Goal: Task Accomplishment & Management: Manage account settings

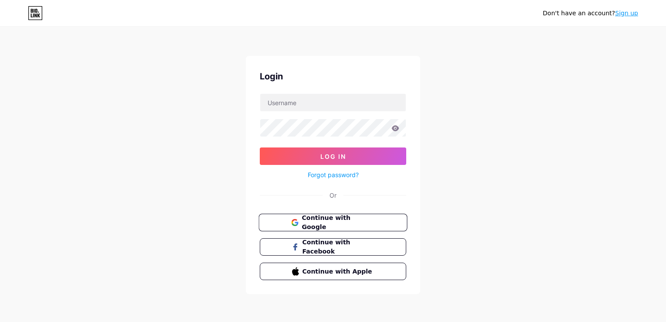
click at [356, 223] on span "Continue with Google" at bounding box center [338, 222] width 73 height 19
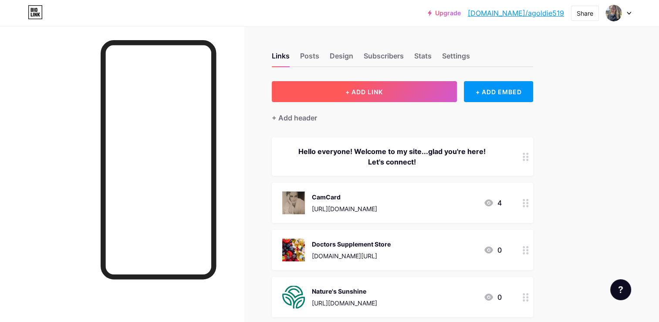
click at [385, 93] on button "+ ADD LINK" at bounding box center [364, 91] width 185 height 21
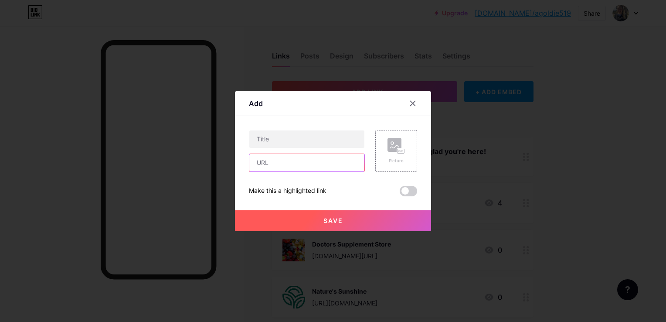
click at [295, 163] on input "text" at bounding box center [306, 162] width 115 height 17
paste input "https://calendar.app.google/aZm2TsJji1NsKLws8"
type input "https://calendar.app.google/aZm2TsJji1NsKLws8"
click at [298, 133] on input "text" at bounding box center [306, 138] width 115 height 17
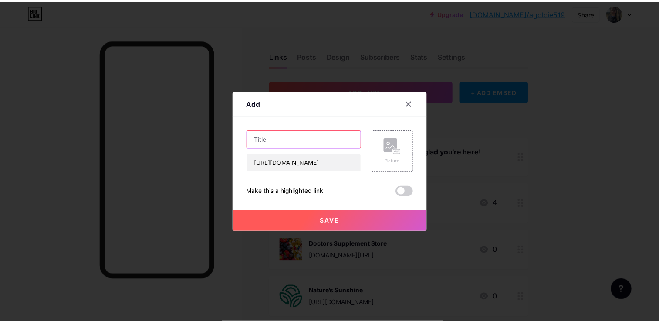
scroll to position [0, 0]
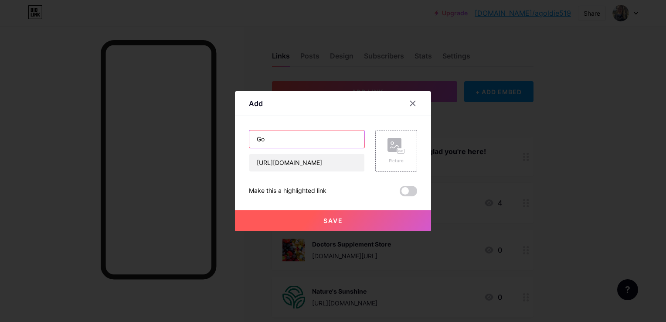
type input "G"
type input "S"
type input "Booking: Skin Care"
click at [334, 220] on span "Save" at bounding box center [333, 220] width 20 height 7
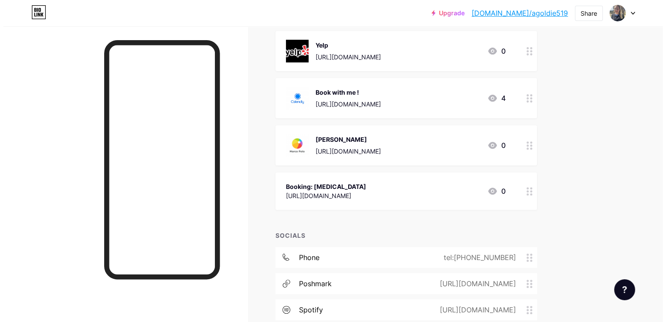
scroll to position [292, 0]
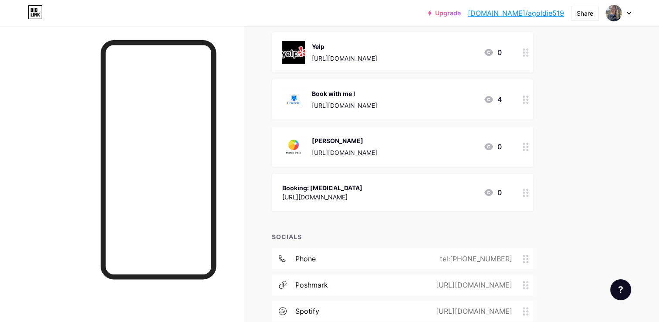
click at [363, 198] on div "https://calendar.app.google/aZm2TsJji1NsKLws8" at bounding box center [322, 196] width 80 height 9
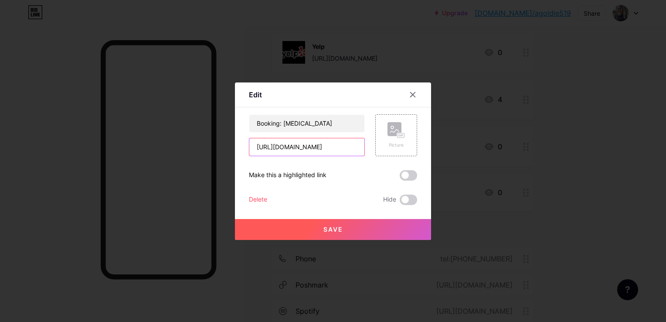
click at [258, 147] on input "https://calendar.app.google/aZm2TsJji1NsKLws8" at bounding box center [306, 146] width 115 height 17
drag, startPoint x: 258, startPoint y: 147, endPoint x: 399, endPoint y: 151, distance: 141.2
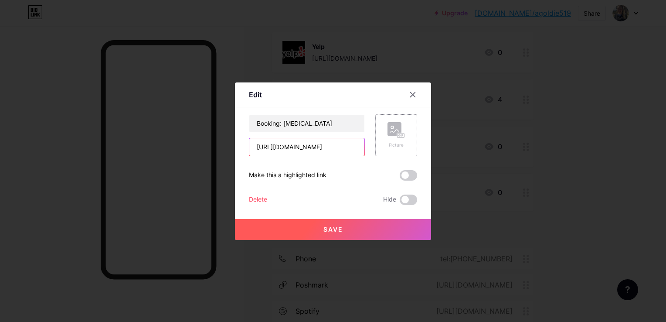
click at [399, 151] on div "Booking: Skin Care https://calendar.app.google/aZm2TsJji1NsKLws8 Picture" at bounding box center [333, 135] width 168 height 42
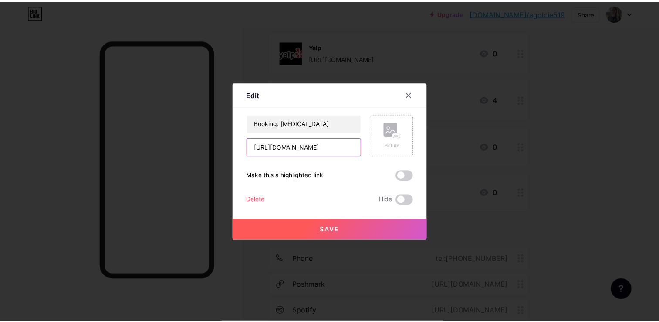
scroll to position [0, 0]
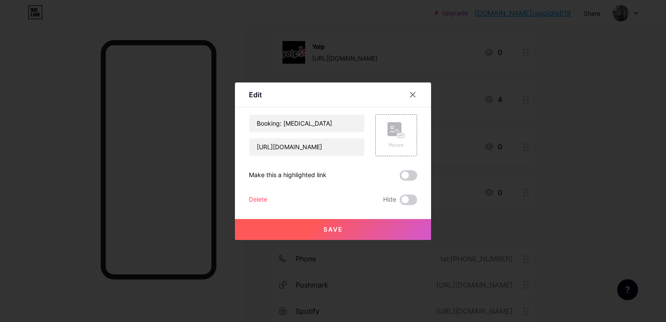
click at [265, 199] on div "Delete" at bounding box center [258, 199] width 18 height 10
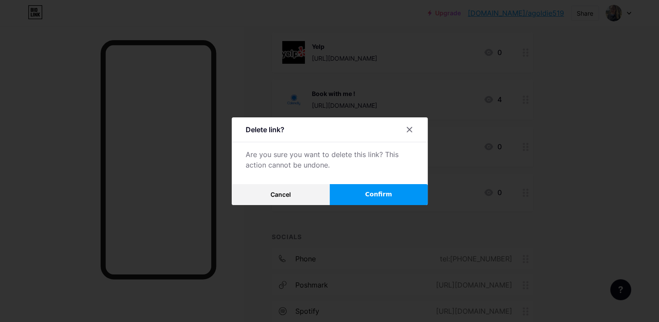
click at [373, 198] on span "Confirm" at bounding box center [378, 194] width 27 height 9
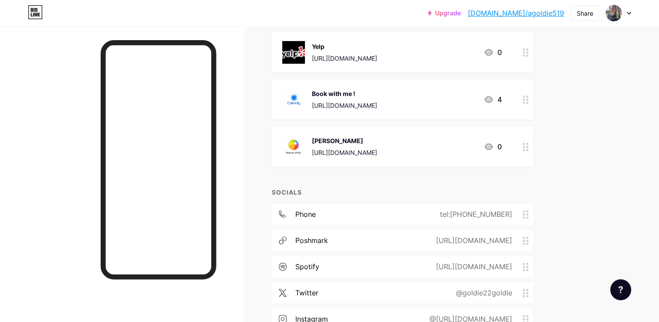
click at [627, 127] on div "Upgrade bio.link/agoldi... bio.link/agoldie519 Share Switch accounts Dr. Ashley…" at bounding box center [329, 144] width 659 height 873
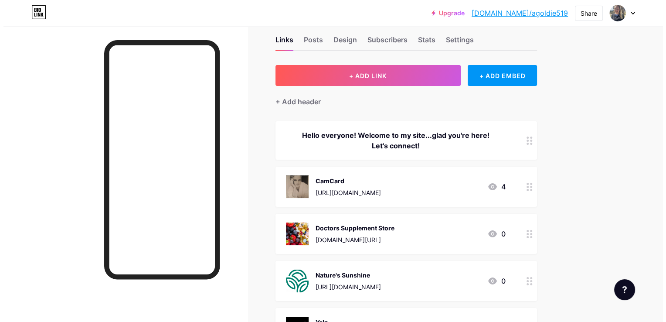
scroll to position [14, 0]
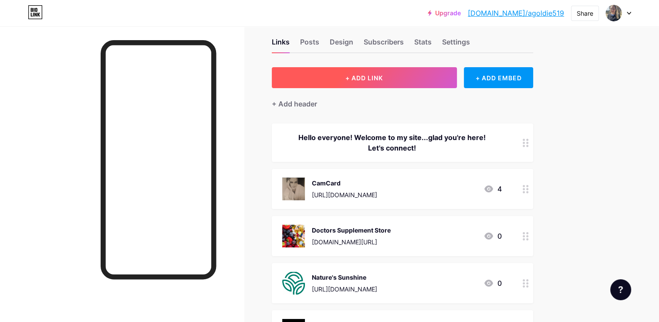
click at [365, 78] on span "+ ADD LINK" at bounding box center [364, 77] width 37 height 7
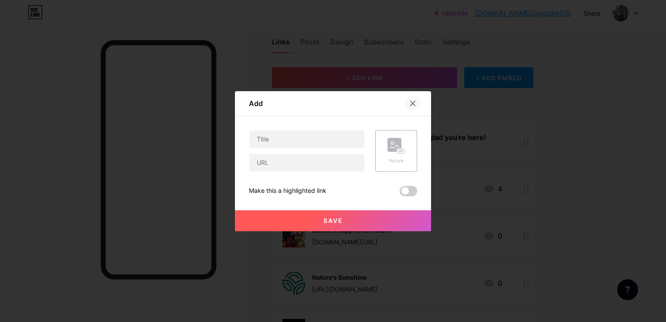
click at [417, 104] on div at bounding box center [413, 103] width 16 height 16
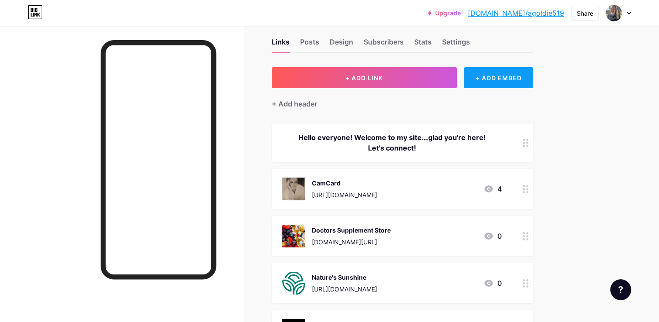
click at [479, 81] on div "+ ADD EMBED" at bounding box center [498, 77] width 69 height 21
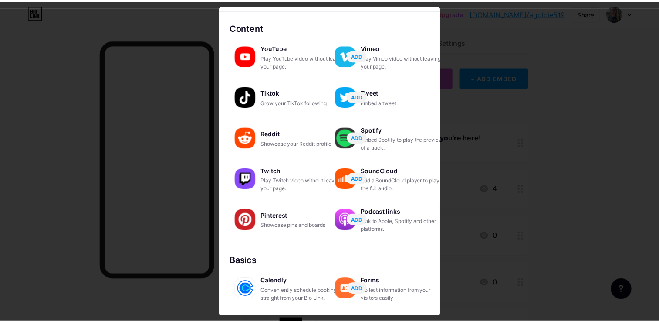
scroll to position [0, 0]
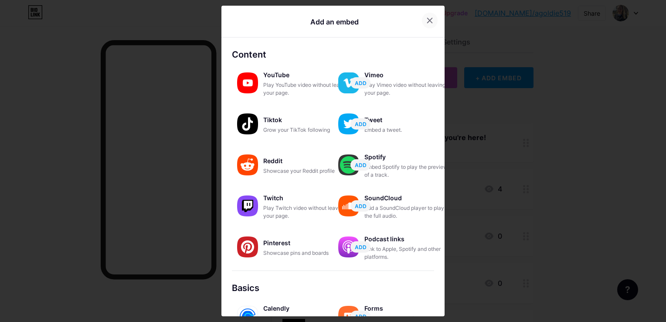
click at [427, 24] on icon at bounding box center [429, 20] width 7 height 7
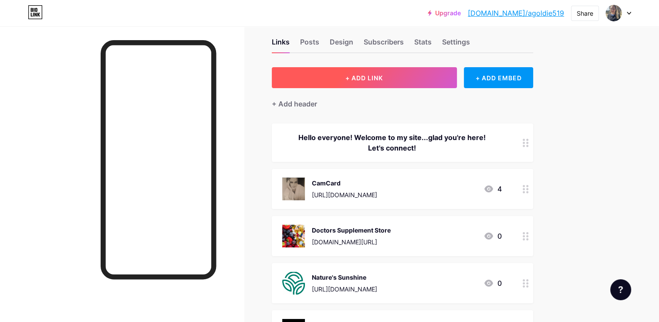
click at [423, 75] on button "+ ADD LINK" at bounding box center [364, 77] width 185 height 21
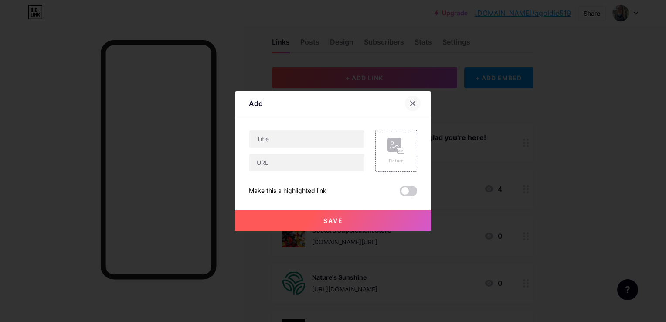
click at [417, 99] on div at bounding box center [413, 103] width 16 height 16
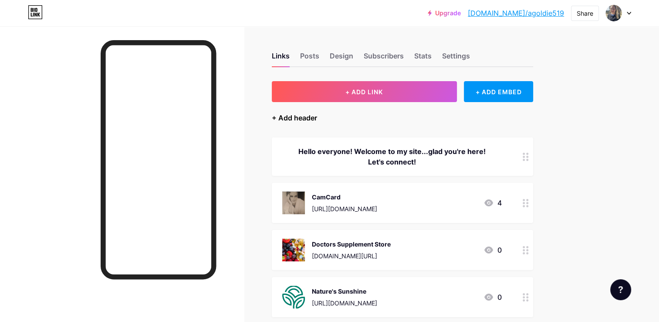
click at [285, 119] on div "+ Add header" at bounding box center [294, 117] width 45 height 10
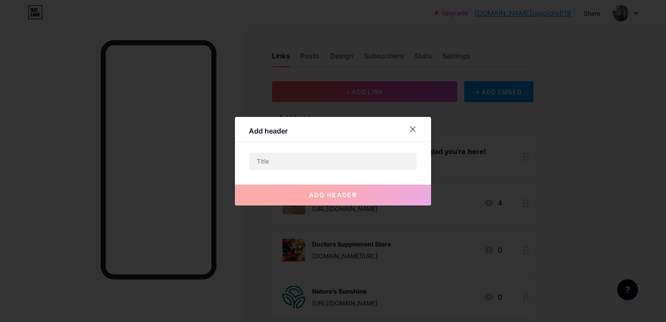
click at [332, 178] on div "add header" at bounding box center [333, 187] width 196 height 35
click at [342, 165] on input "text" at bounding box center [332, 161] width 167 height 17
click at [410, 132] on icon at bounding box center [412, 128] width 7 height 7
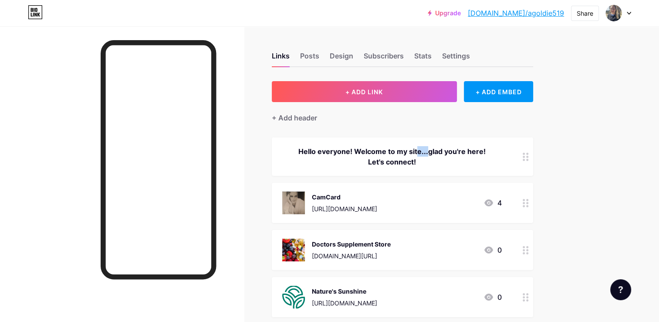
drag, startPoint x: 410, startPoint y: 132, endPoint x: 507, endPoint y: 128, distance: 97.2
click at [456, 161] on div "Hello everyone! Welcome to my site...glad you're here! Let's connect!" at bounding box center [392, 156] width 220 height 21
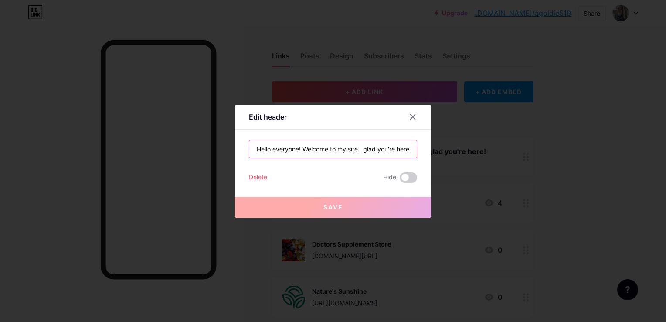
click at [304, 149] on input "Hello everyone! Welcome to my site...glad you're here! Let's connect!" at bounding box center [332, 148] width 167 height 17
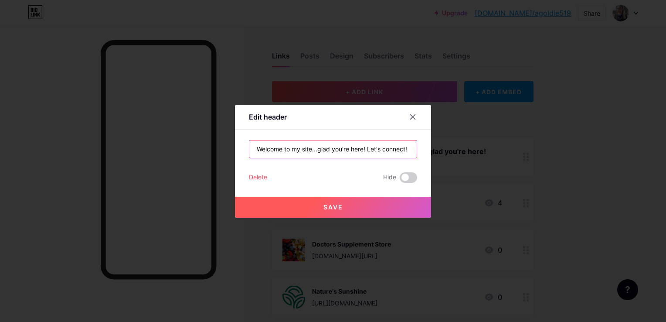
type input "Welcome to my site...glad you're here! Let's connect!"
click at [361, 201] on button "Save" at bounding box center [333, 207] width 196 height 21
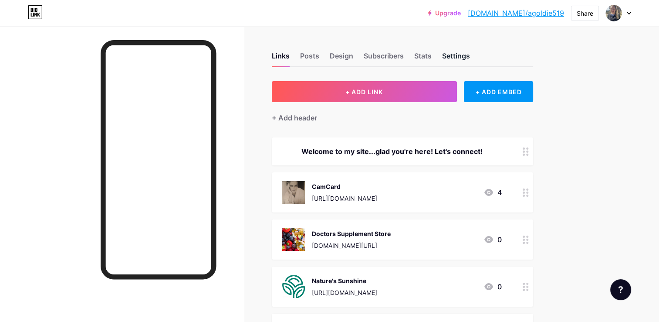
click at [458, 54] on div "Settings" at bounding box center [456, 59] width 28 height 16
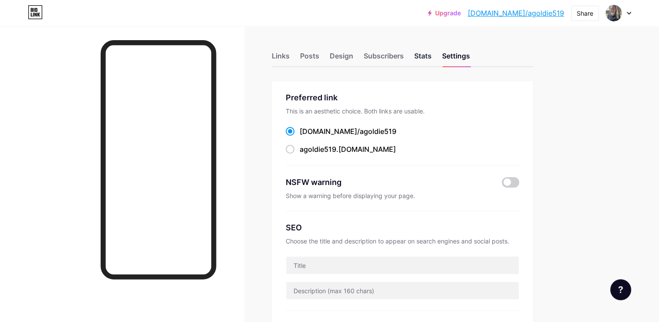
click at [420, 54] on div "Stats" at bounding box center [422, 59] width 17 height 16
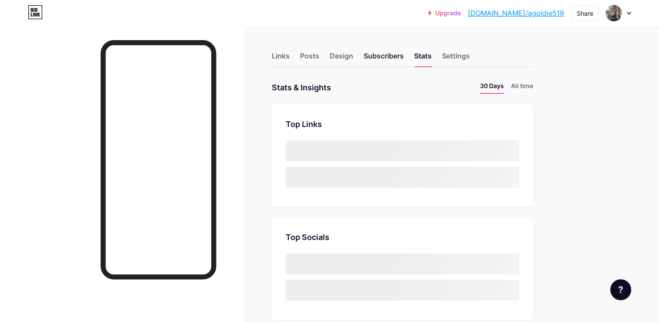
click at [387, 56] on div "Subscribers" at bounding box center [384, 59] width 40 height 16
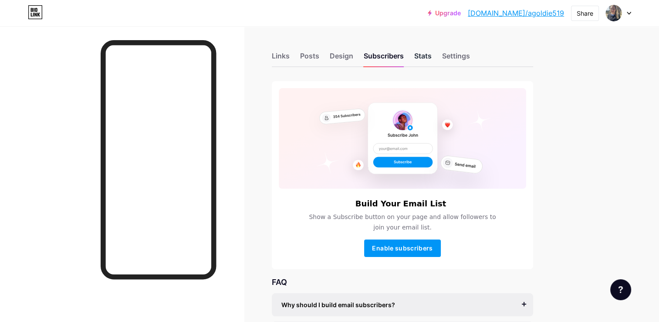
click at [418, 54] on div "Stats" at bounding box center [422, 59] width 17 height 16
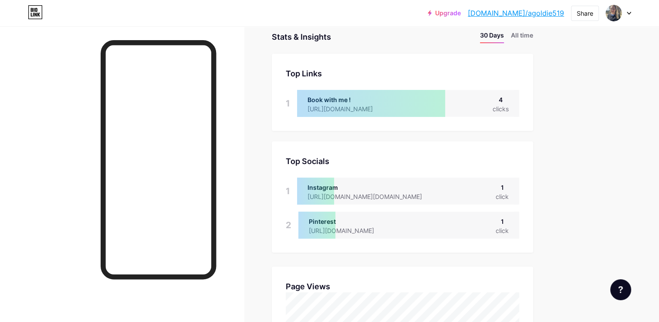
scroll to position [45, 0]
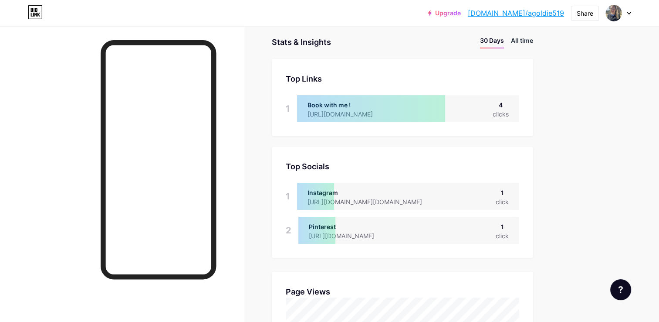
click at [528, 44] on li "All time" at bounding box center [522, 42] width 22 height 13
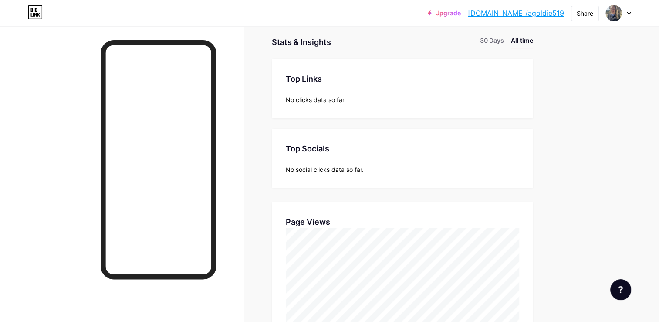
scroll to position [322, 659]
click at [495, 37] on li "30 Days" at bounding box center [492, 42] width 24 height 13
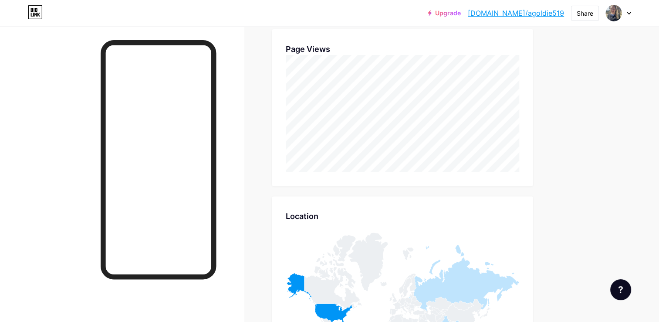
scroll to position [0, 0]
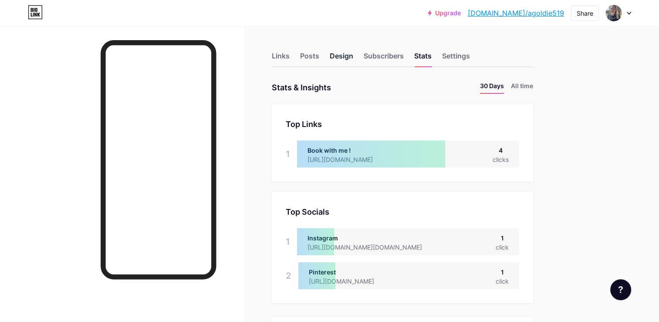
click at [330, 55] on div "Design" at bounding box center [342, 59] width 24 height 16
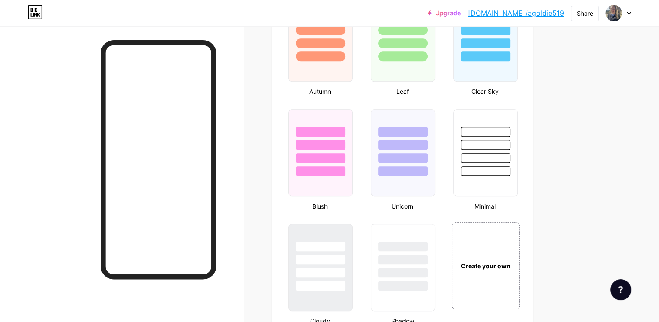
scroll to position [1158, 0]
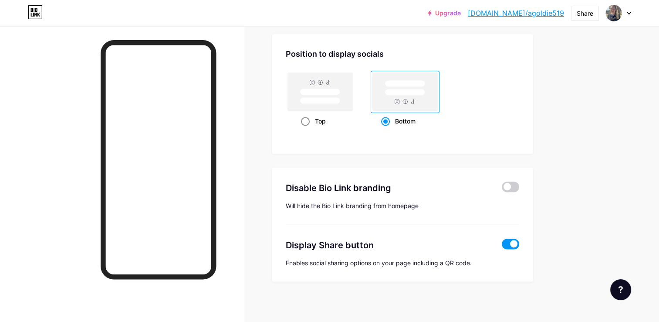
click at [309, 118] on div "Top" at bounding box center [320, 121] width 39 height 16
click at [307, 129] on input "Top" at bounding box center [304, 132] width 6 height 6
radio input "true"
click at [399, 90] on rect at bounding box center [405, 92] width 40 height 7
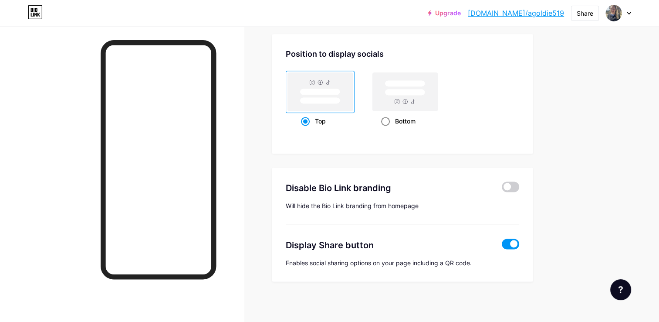
click at [387, 129] on input "Bottom" at bounding box center [384, 132] width 6 height 6
radio input "true"
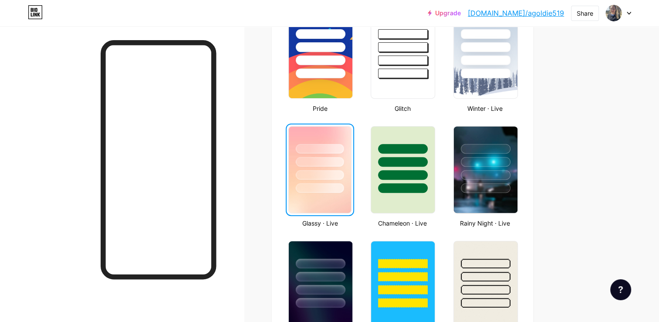
scroll to position [0, 0]
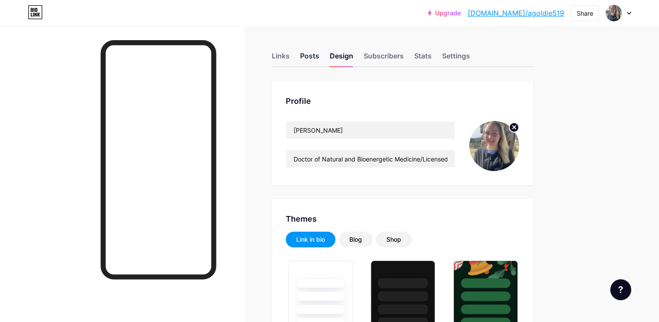
click at [309, 51] on div "Posts" at bounding box center [309, 59] width 19 height 16
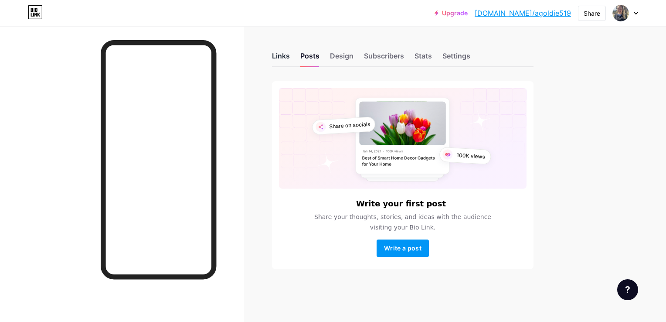
click at [282, 61] on div "Links" at bounding box center [281, 59] width 18 height 16
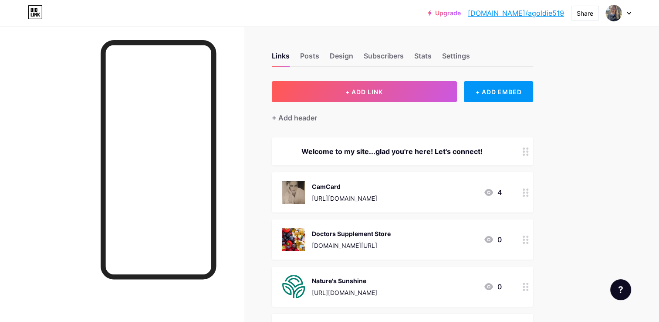
click at [83, 111] on div at bounding box center [122, 187] width 244 height 322
click at [60, 130] on div at bounding box center [122, 187] width 244 height 322
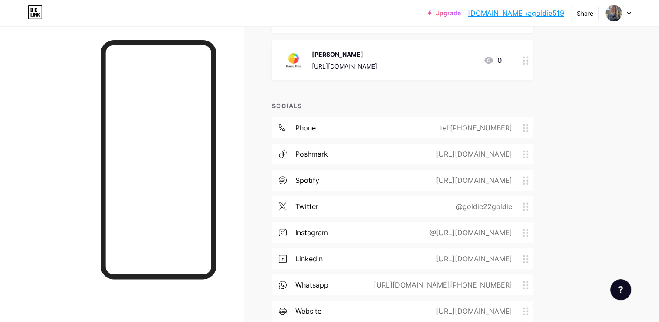
scroll to position [540, 0]
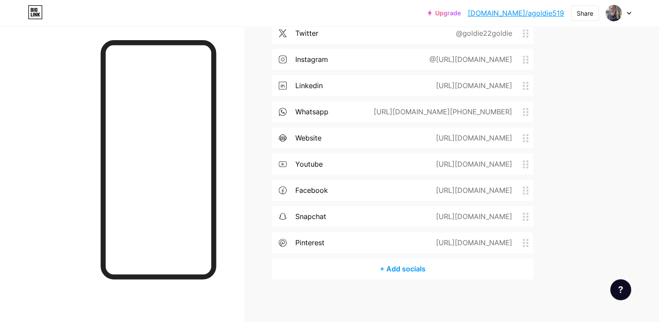
click at [427, 266] on div "+ Add socials" at bounding box center [402, 268] width 261 height 21
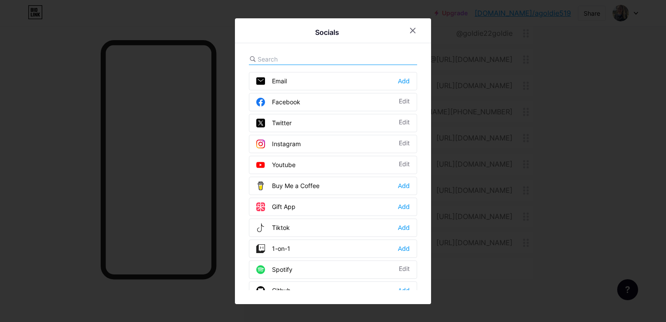
click at [241, 234] on div "Socials Email Add Facebook Edit Twitter Edit Instagram Edit Youtube Edit Buy Me…" at bounding box center [333, 160] width 196 height 285
drag, startPoint x: 427, startPoint y: 184, endPoint x: 429, endPoint y: 213, distance: 28.4
click at [429, 213] on div "Socials Email Add Facebook Edit Twitter Edit Instagram Edit Youtube Edit Buy Me…" at bounding box center [333, 160] width 196 height 285
click at [427, 207] on div "Socials Email Add Facebook Edit Twitter Edit Instagram Edit Youtube Edit Buy Me…" at bounding box center [333, 160] width 196 height 285
click at [406, 27] on div at bounding box center [413, 31] width 16 height 16
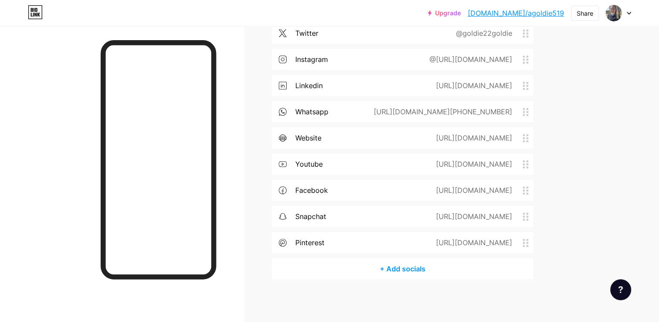
click at [423, 278] on div "+ Add socials" at bounding box center [402, 268] width 261 height 21
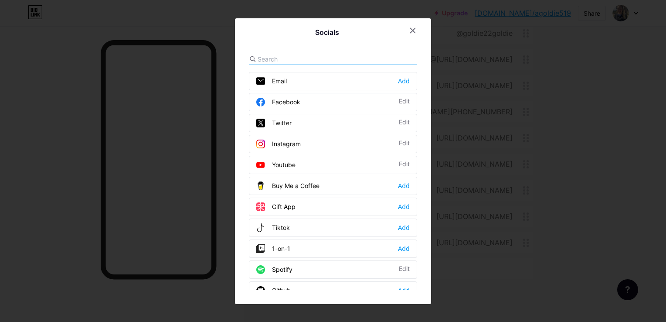
click at [423, 265] on div "Socials Email Add Facebook Edit Twitter Edit Instagram Edit Youtube Edit Buy Me…" at bounding box center [333, 160] width 196 height 285
click at [365, 48] on div "Socials Email Add Facebook Edit Twitter Edit Instagram Edit Youtube Edit Buy Me…" at bounding box center [333, 160] width 196 height 285
click at [361, 54] on div at bounding box center [333, 59] width 168 height 11
click at [265, 46] on div "Socials Email Add Facebook Edit Twitter Edit Instagram Edit Youtube Edit Buy Me…" at bounding box center [333, 160] width 196 height 285
click at [265, 47] on div "Socials Email Add Facebook Edit Twitter Edit Instagram Edit Youtube Edit Buy Me…" at bounding box center [333, 160] width 196 height 285
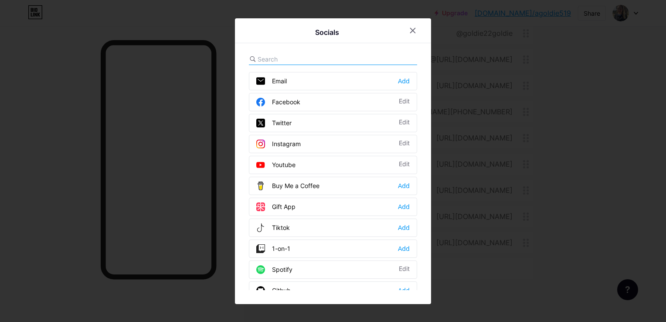
click at [265, 49] on div "Socials Email Add Facebook Edit Twitter Edit Instagram Edit Youtube Edit Buy Me…" at bounding box center [333, 160] width 196 height 285
click at [272, 58] on input "text" at bounding box center [306, 58] width 96 height 9
click at [406, 27] on div at bounding box center [413, 31] width 16 height 16
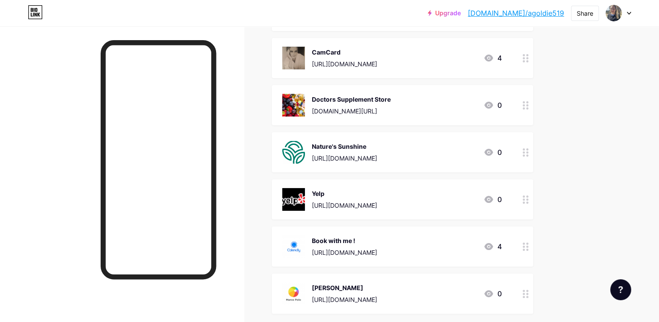
scroll to position [0, 0]
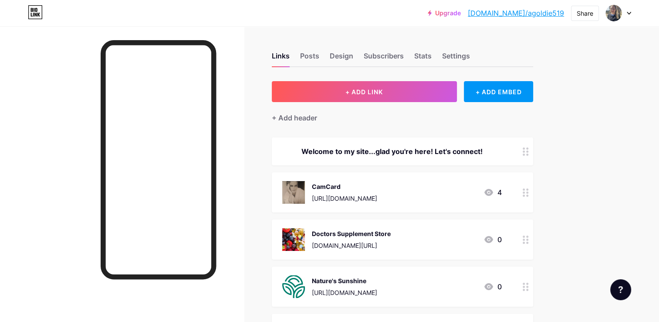
click at [464, 150] on div "Welcome to my site...glad you're here! Let's connect!" at bounding box center [392, 151] width 220 height 10
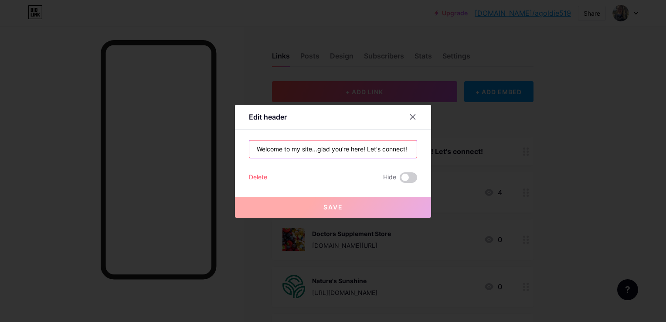
click at [367, 149] on input "Welcome to my site...glad you're here! Let's connect!" at bounding box center [332, 148] width 167 height 17
click at [413, 120] on icon at bounding box center [412, 116] width 7 height 7
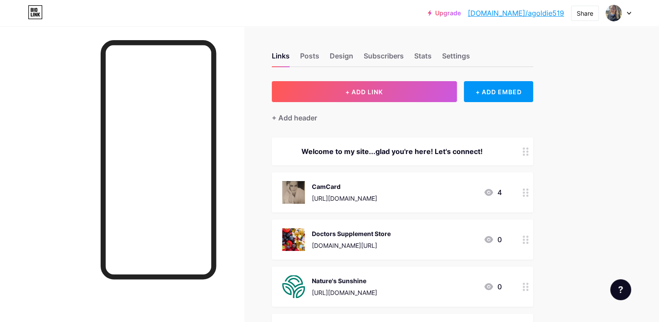
click at [376, 239] on div "Doctors Supplement Store www.dssorders.com/DrAshleyGoldie" at bounding box center [351, 239] width 79 height 23
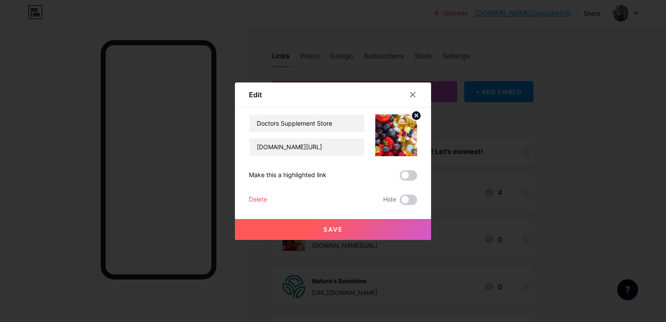
click at [415, 112] on circle at bounding box center [416, 116] width 10 height 10
click at [394, 129] on rect at bounding box center [394, 129] width 14 height 14
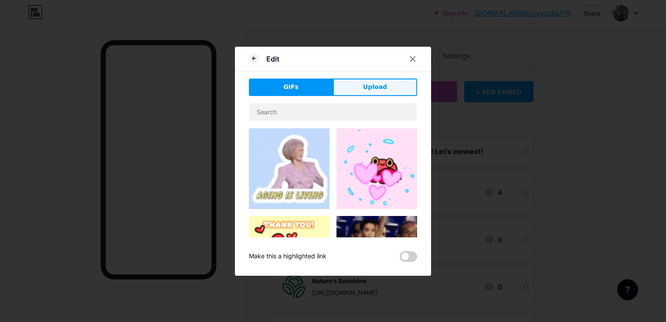
click at [367, 87] on span "Upload" at bounding box center [375, 86] width 24 height 9
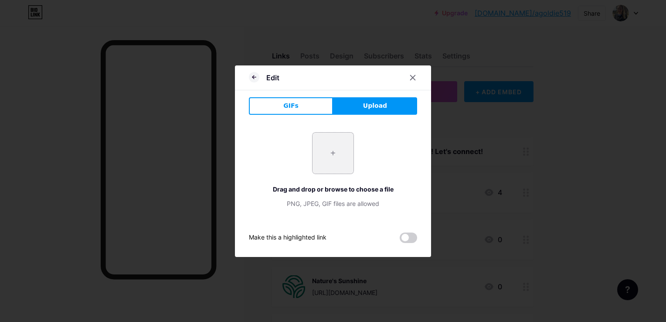
click at [329, 141] on input "file" at bounding box center [332, 152] width 41 height 41
type input "C:\fakepath\herbal-supplement.jpg"
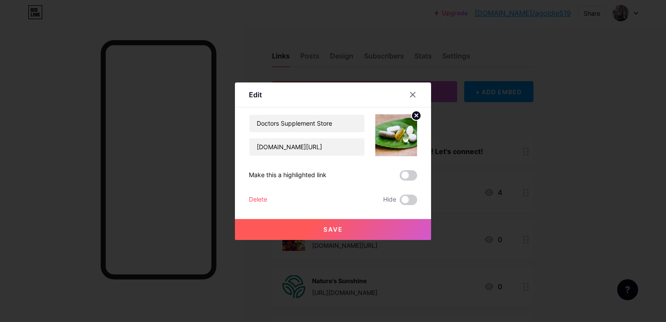
click at [355, 234] on button "Save" at bounding box center [333, 229] width 196 height 21
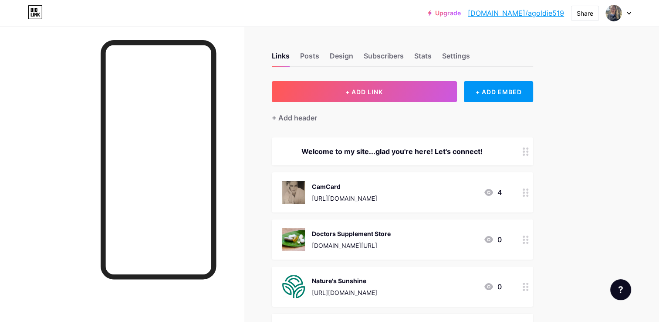
click at [630, 13] on icon at bounding box center [629, 13] width 4 height 3
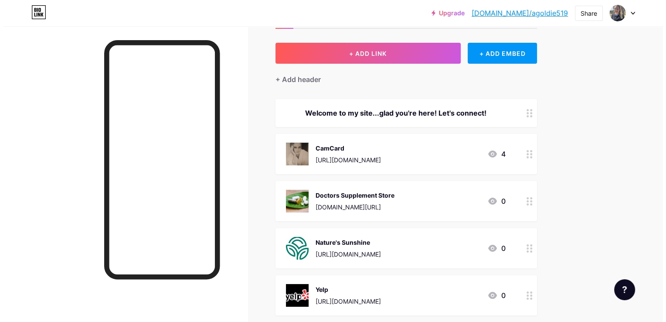
scroll to position [37, 0]
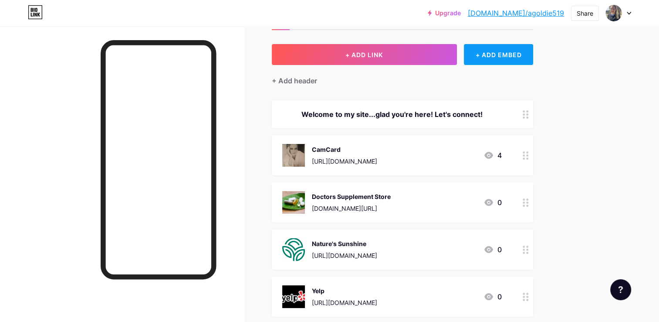
click at [504, 57] on div "+ ADD EMBED" at bounding box center [498, 54] width 69 height 21
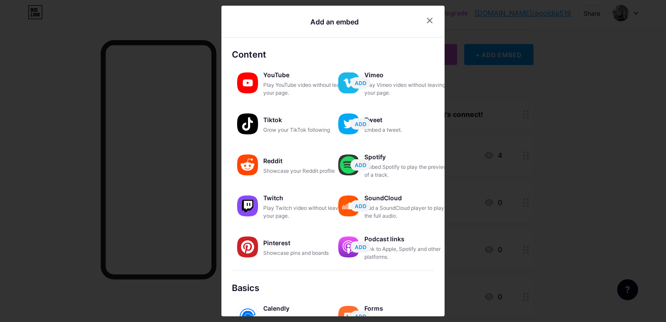
scroll to position [134, 0]
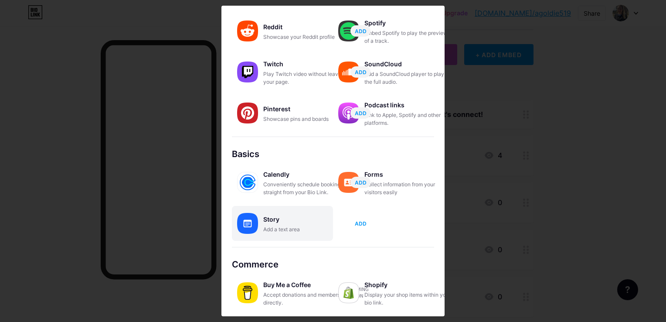
click at [356, 227] on button "ADD" at bounding box center [360, 222] width 20 height 11
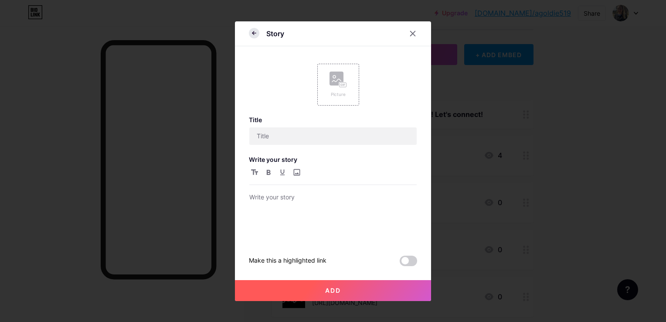
click at [251, 36] on icon at bounding box center [254, 33] width 10 height 10
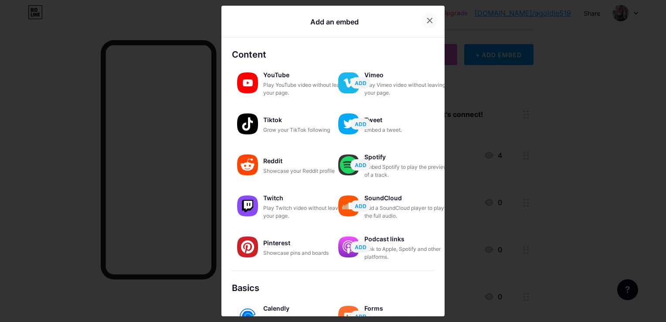
click at [428, 21] on icon at bounding box center [429, 20] width 5 height 5
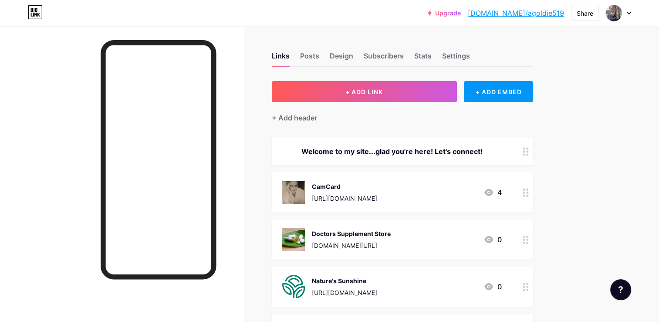
click at [634, 17] on div "Upgrade [DOMAIN_NAME]/agoldi... [DOMAIN_NAME]/agoldie519 Share Switch accounts …" at bounding box center [329, 13] width 659 height 16
click at [626, 17] on div at bounding box center [618, 13] width 25 height 16
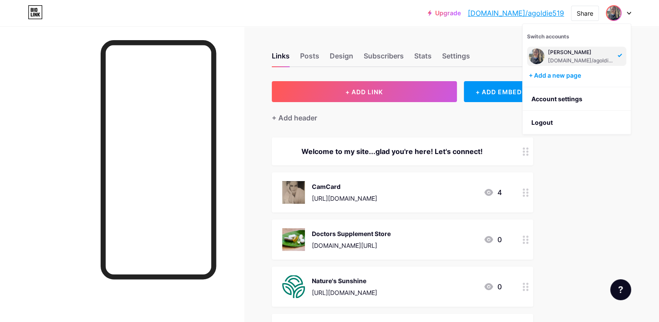
click at [324, 63] on div "Links Posts Design Subscribers Stats Settings" at bounding box center [402, 52] width 261 height 31
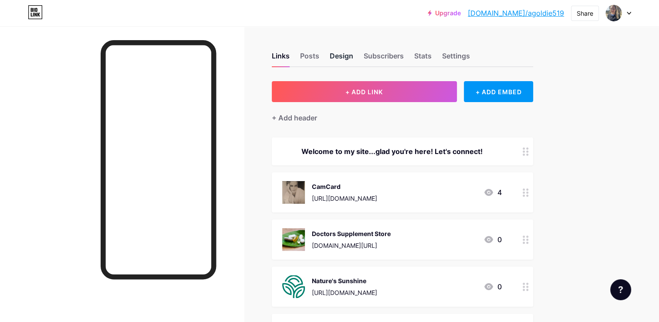
click at [331, 61] on div "Design" at bounding box center [342, 59] width 24 height 16
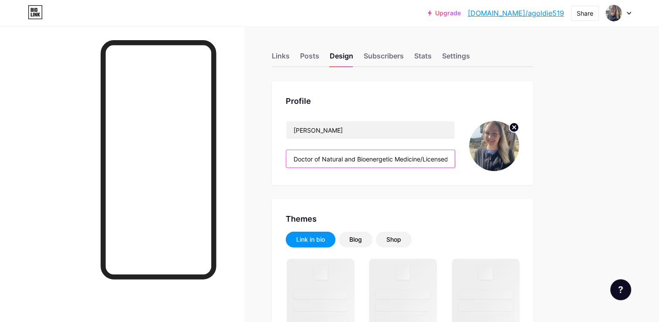
click at [387, 159] on input "Doctor of Natural and Bioenergetic Medicine/Licensed Esthetician/DogSitter" at bounding box center [370, 158] width 169 height 17
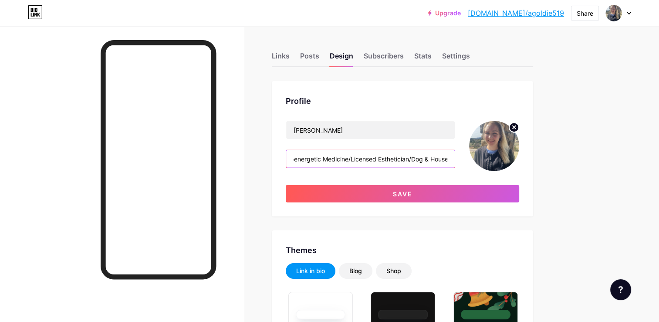
scroll to position [0, 76]
drag, startPoint x: 432, startPoint y: 157, endPoint x: 420, endPoint y: 158, distance: 11.8
click at [420, 158] on input "Doctor of Natural and Bioenergetic Medicine/Licensed Esthetician/Dog & HouseSit…" at bounding box center [370, 158] width 169 height 17
click at [457, 158] on div "[PERSON_NAME] Doctor of Natural and Bioenergetic Medicine/Licensed Esthetician/…" at bounding box center [403, 146] width 234 height 50
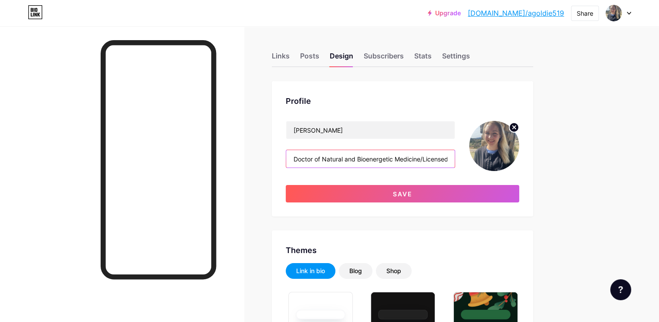
click at [441, 161] on input "Doctor of Natural and Bioenergetic Medicine/Licensed Esthetician/Dog & HouseSit…" at bounding box center [370, 158] width 169 height 17
click at [416, 157] on input "Doctor of Natural and Bioenergetic Medicine/Licensed Esthetician/Dog & HouseSit…" at bounding box center [370, 158] width 169 height 17
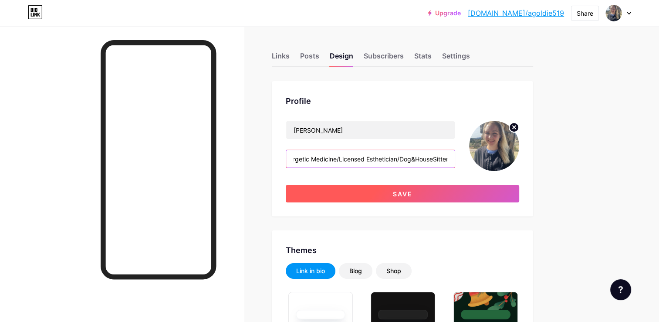
type input "Doctor of Natural and Bioenergetic Medicine/Licensed Esthetician/Dog&HouseSitter"
click at [450, 194] on button "Save" at bounding box center [403, 193] width 234 height 17
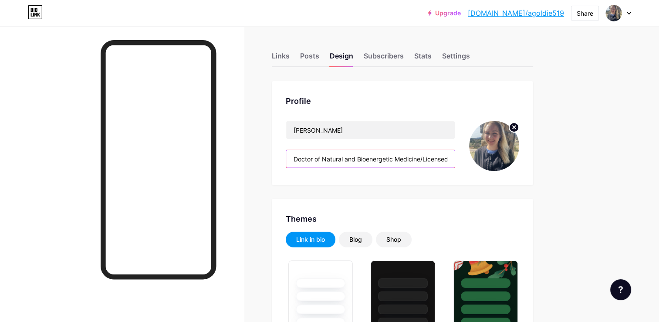
click at [416, 159] on input "Doctor of Natural and Bioenergetic Medicine/Licensed Esthetician/Dog&HouseSitter" at bounding box center [370, 158] width 169 height 17
drag, startPoint x: 436, startPoint y: 159, endPoint x: 485, endPoint y: 161, distance: 49.3
click at [485, 161] on div "[PERSON_NAME] Doctor of Natural and Bioenergetic Medicine/Licensed Esthetician/…" at bounding box center [403, 146] width 234 height 50
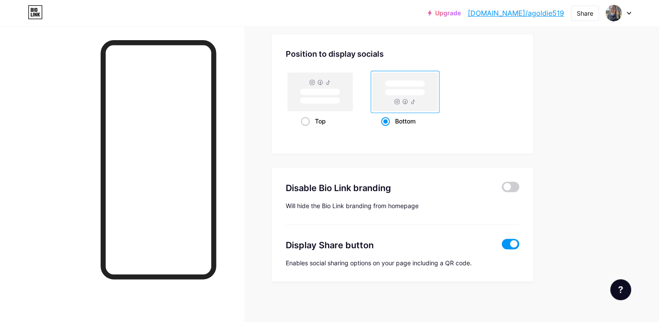
scroll to position [0, 0]
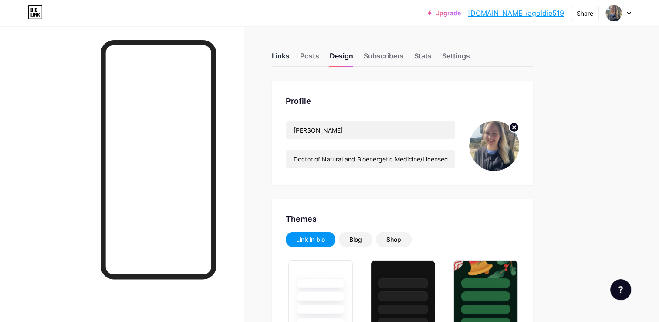
click at [284, 58] on div "Links" at bounding box center [281, 59] width 18 height 16
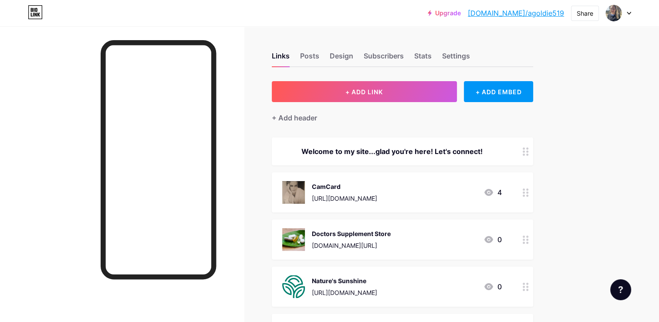
click at [386, 8] on div "Upgrade [DOMAIN_NAME]/agoldi... [DOMAIN_NAME]/agoldie519 Share Switch accounts …" at bounding box center [329, 13] width 659 height 16
click at [267, 20] on div "Upgrade [DOMAIN_NAME]/agoldi... [DOMAIN_NAME]/agoldie519 Share Switch accounts …" at bounding box center [329, 13] width 659 height 16
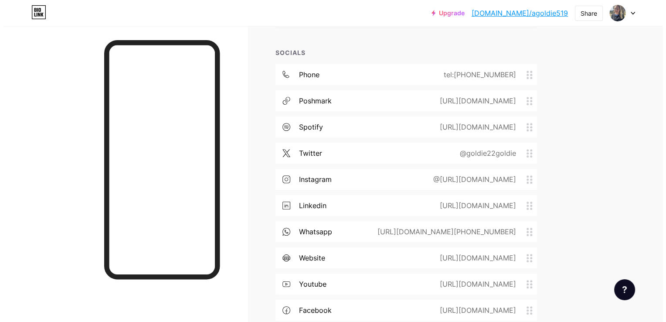
scroll to position [434, 0]
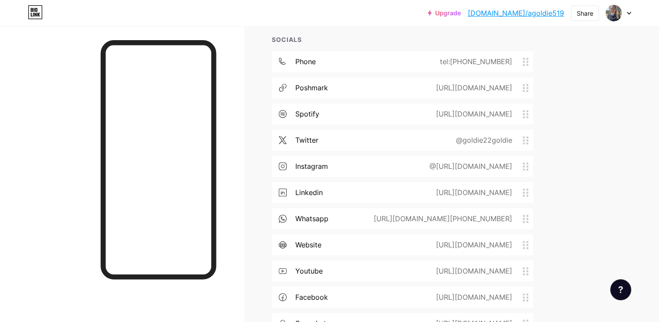
click at [480, 192] on div "[URL][DOMAIN_NAME]" at bounding box center [472, 192] width 101 height 10
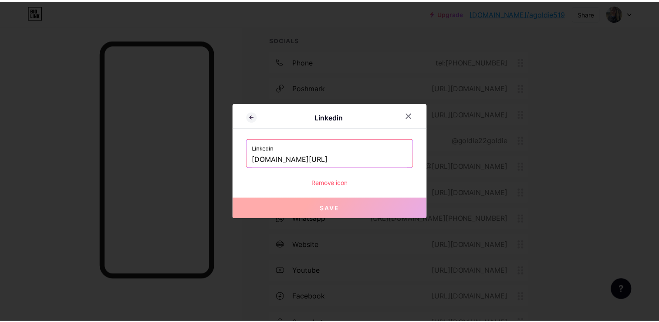
scroll to position [0, 31]
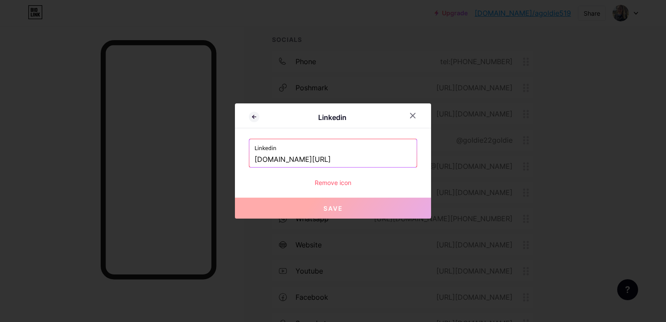
drag, startPoint x: 254, startPoint y: 161, endPoint x: 494, endPoint y: 161, distance: 240.1
click at [494, 161] on div "Linkedin Linkedin [DOMAIN_NAME][URL] Remove icon Save" at bounding box center [333, 161] width 666 height 322
click at [411, 115] on icon at bounding box center [412, 115] width 7 height 7
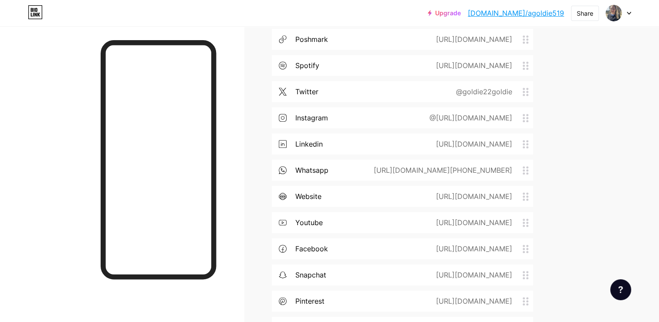
scroll to position [540, 0]
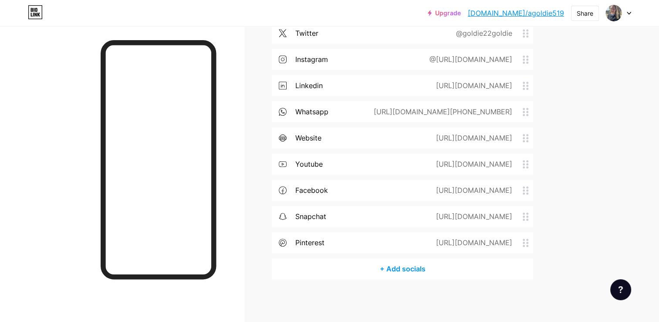
click at [430, 271] on div "+ Add socials" at bounding box center [402, 268] width 261 height 21
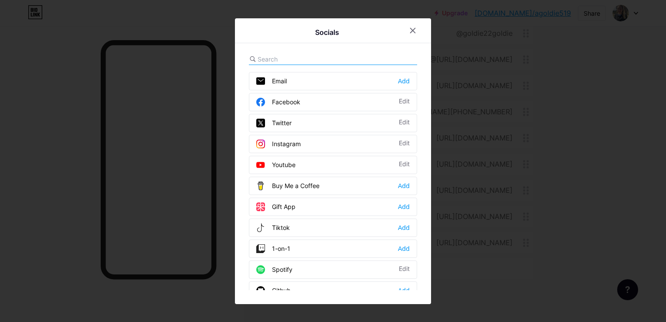
click at [281, 62] on input "text" at bounding box center [306, 58] width 96 height 9
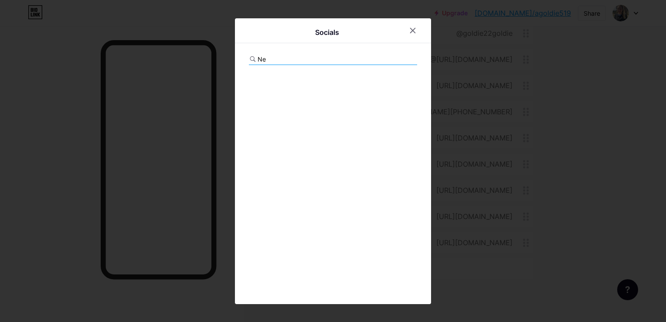
type input "N"
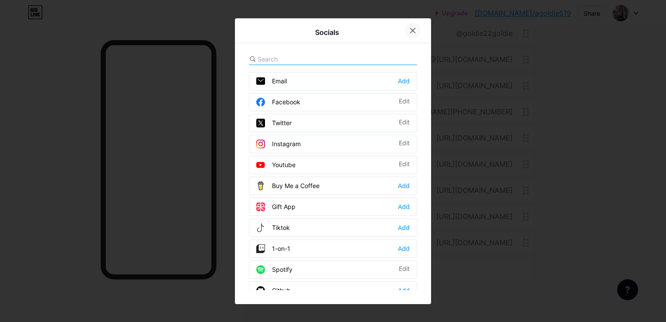
click at [409, 35] on div at bounding box center [413, 31] width 16 height 16
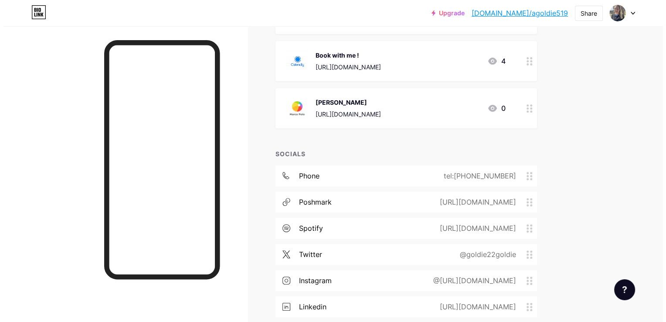
scroll to position [0, 0]
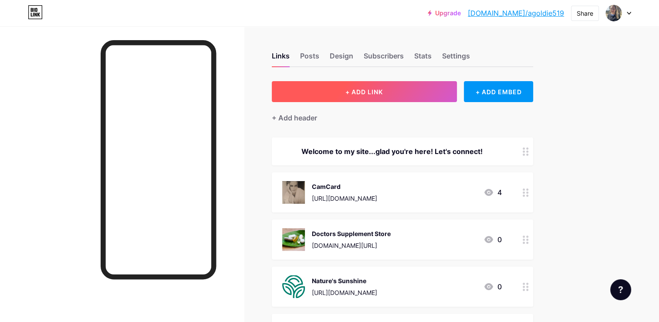
click at [361, 92] on span "+ ADD LINK" at bounding box center [364, 91] width 37 height 7
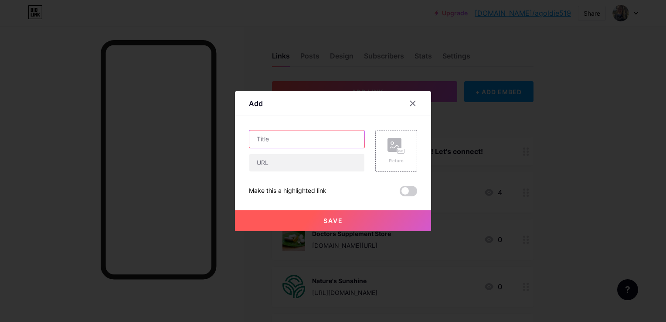
click at [327, 147] on input "text" at bounding box center [306, 138] width 115 height 17
type input "Nextdoor."
paste input "https://nextdoor.com/profile/01jjP6Cw_TydtcDGH"
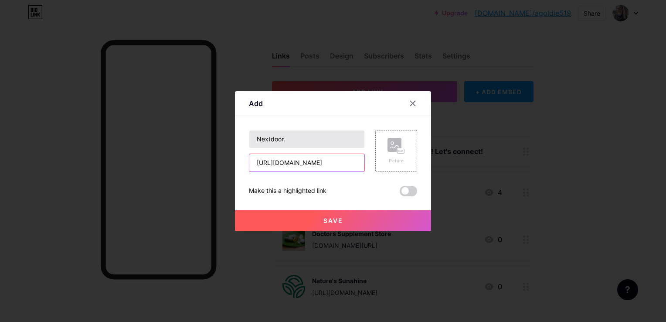
type input "https://nextdoor.com/profile/01jjP6Cw_TydtcDGH"
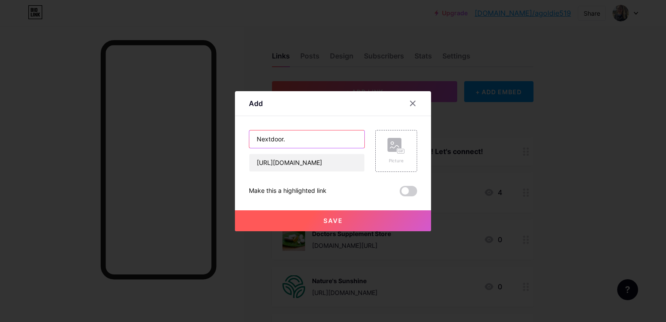
click at [309, 133] on input "Nextdoor." at bounding box center [306, 138] width 115 height 17
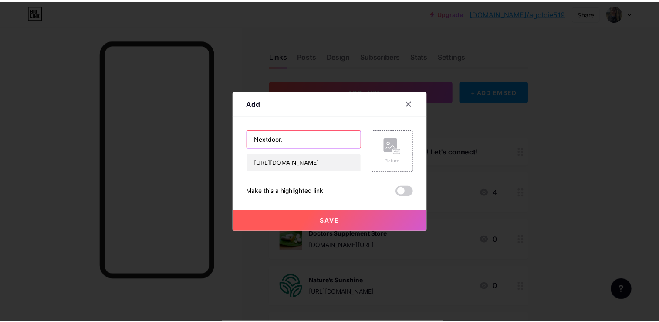
scroll to position [0, 0]
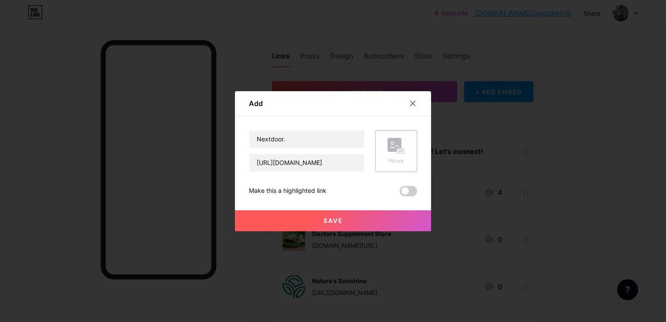
click at [393, 142] on circle at bounding box center [392, 143] width 3 height 3
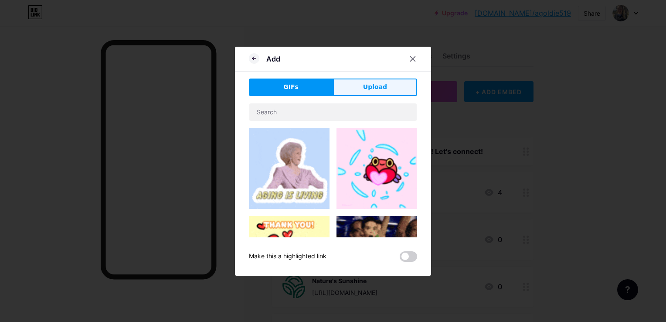
click at [362, 89] on button "Upload" at bounding box center [375, 86] width 84 height 17
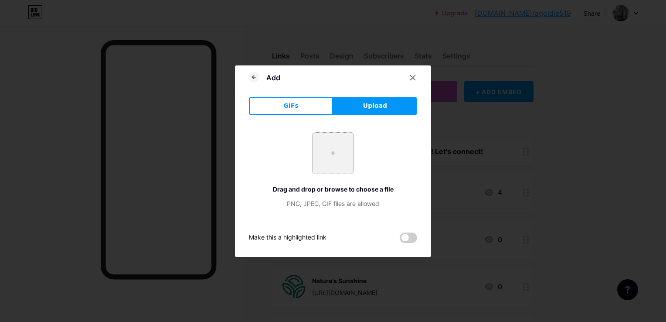
click at [328, 154] on input "file" at bounding box center [332, 152] width 41 height 41
type input "C:\fakepath\unnamed.png"
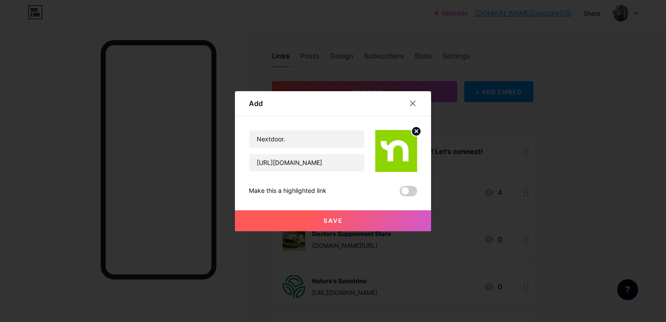
click at [348, 220] on button "Save" at bounding box center [333, 220] width 196 height 21
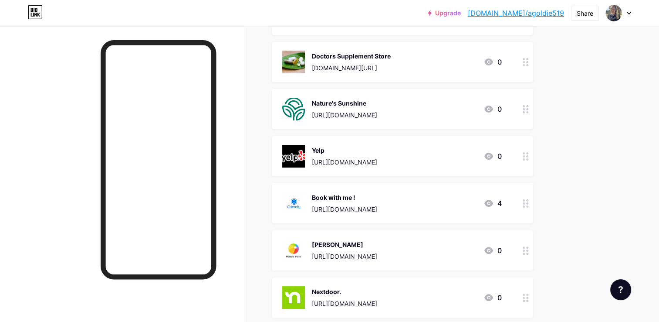
scroll to position [187, 0]
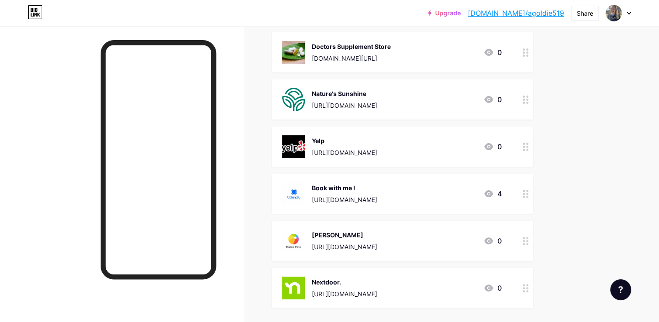
drag, startPoint x: 360, startPoint y: 194, endPoint x: 356, endPoint y: 37, distance: 157.4
click at [356, 37] on span "Welcome to my site...glad you're here! Let's connect! CamCard https://cc.co/VmS…" at bounding box center [402, 128] width 261 height 357
click at [574, 150] on div "Upgrade bio.link/agoldi... bio.link/agoldie519 Share Switch accounts Dr. Ashley…" at bounding box center [329, 268] width 659 height 910
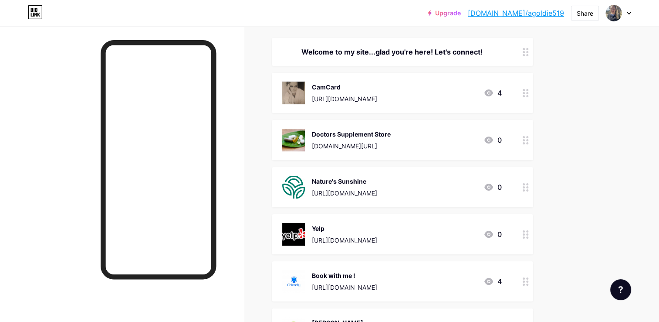
scroll to position [97, 0]
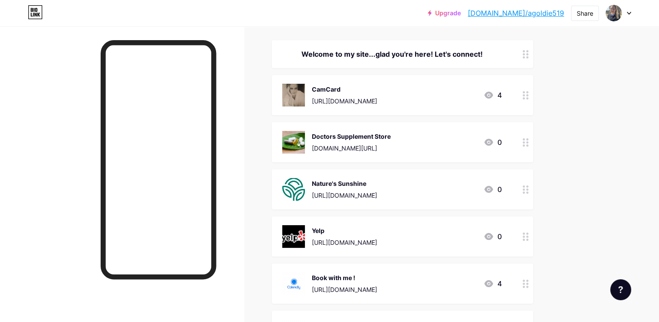
drag, startPoint x: 392, startPoint y: 285, endPoint x: 590, endPoint y: 207, distance: 212.2
drag, startPoint x: 590, startPoint y: 207, endPoint x: 564, endPoint y: 264, distance: 62.6
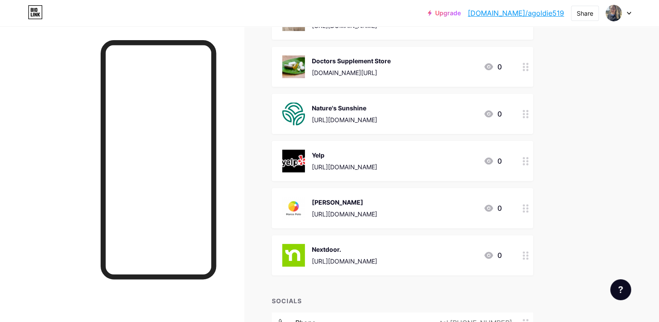
scroll to position [228, 0]
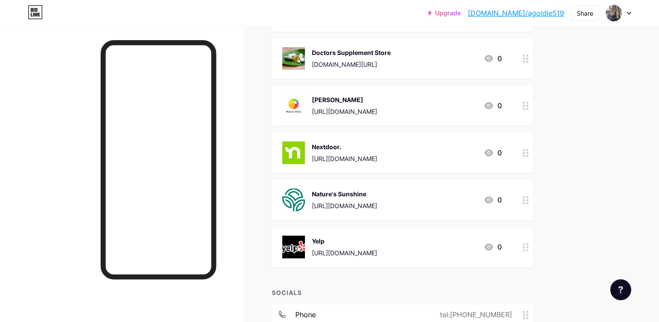
click at [620, 183] on div "Upgrade bio.link/agoldi... bio.link/agoldie519 Share Switch accounts Dr. Ashley…" at bounding box center [329, 227] width 659 height 910
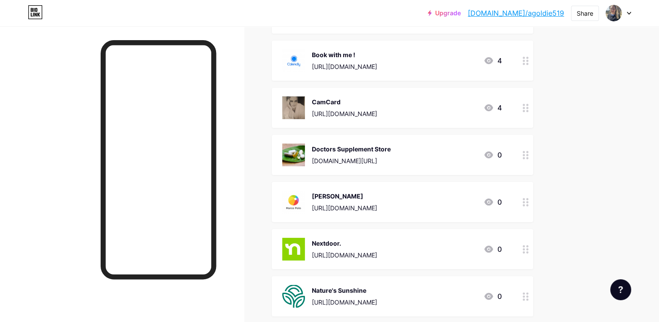
scroll to position [139, 0]
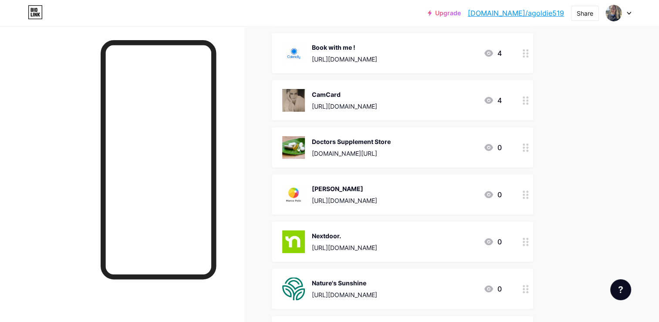
click at [387, 100] on div "CamCard https://cc.co/VmSyAhsUt 4" at bounding box center [392, 100] width 220 height 23
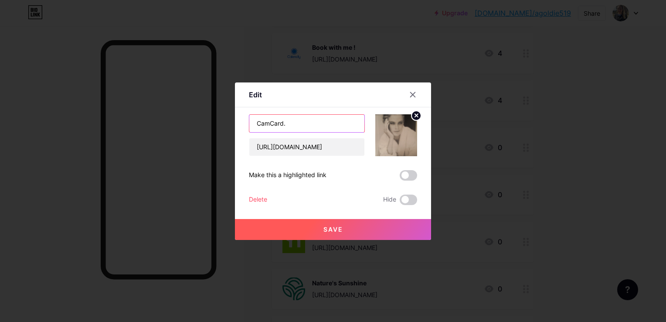
type input "CamCard."
click at [338, 232] on span "Save" at bounding box center [333, 228] width 20 height 7
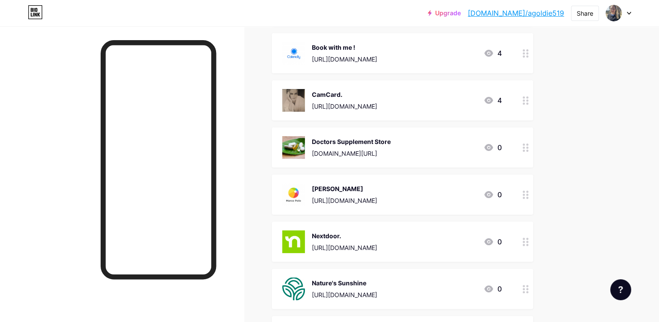
click at [375, 137] on div "Doctors Supplement Store" at bounding box center [351, 141] width 79 height 9
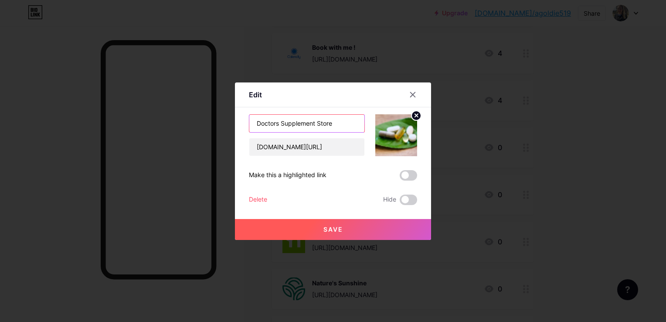
click at [341, 128] on input "Doctors Supplement Store" at bounding box center [306, 123] width 115 height 17
type input "Doctors Supplement Store."
click at [401, 224] on button "Save" at bounding box center [333, 229] width 196 height 21
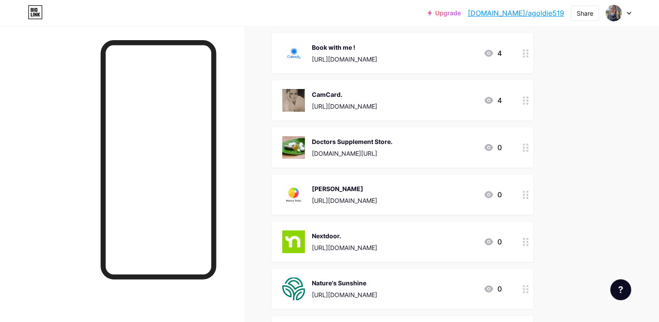
click at [365, 189] on div "Marco Polo" at bounding box center [344, 188] width 65 height 9
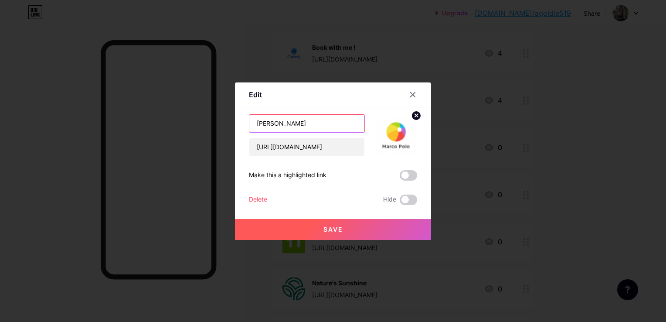
click at [334, 123] on input "Marco Polo" at bounding box center [306, 123] width 115 height 17
type input "Marco Polo."
click at [339, 232] on span "Save" at bounding box center [333, 228] width 20 height 7
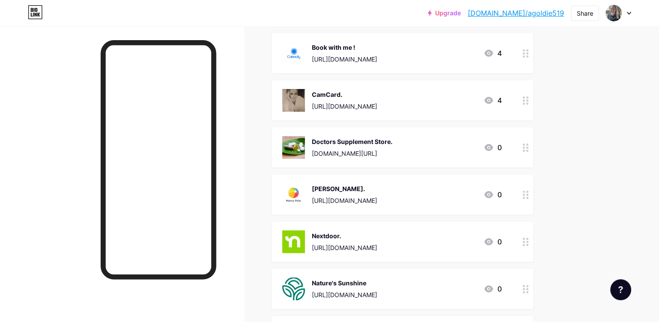
click at [349, 235] on div "Nextdoor." at bounding box center [344, 235] width 65 height 9
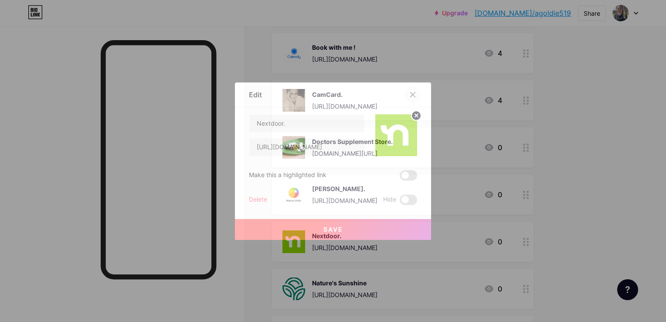
click at [411, 95] on icon at bounding box center [412, 94] width 7 height 7
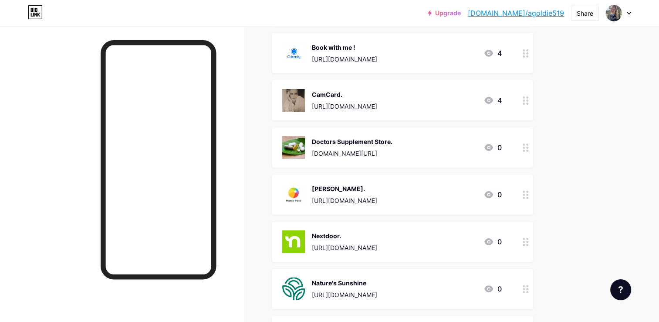
click at [372, 280] on div "Nature's Sunshine" at bounding box center [344, 282] width 65 height 9
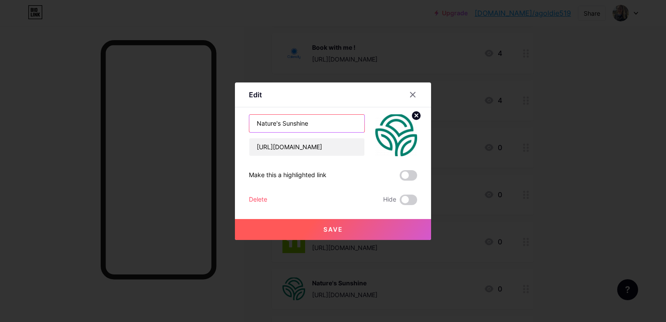
click at [341, 125] on input "Nature's Sunshine" at bounding box center [306, 123] width 115 height 17
type input "Nature's Sunshine."
click at [373, 234] on button "Save" at bounding box center [333, 229] width 196 height 21
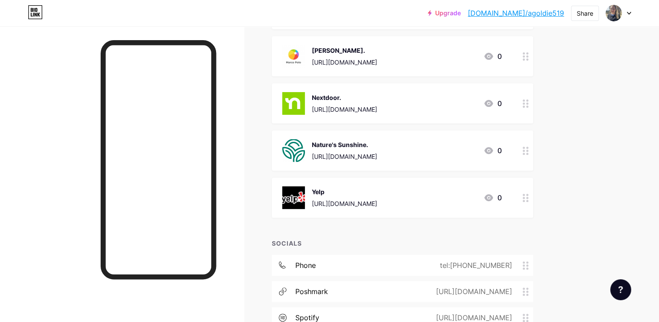
scroll to position [278, 0]
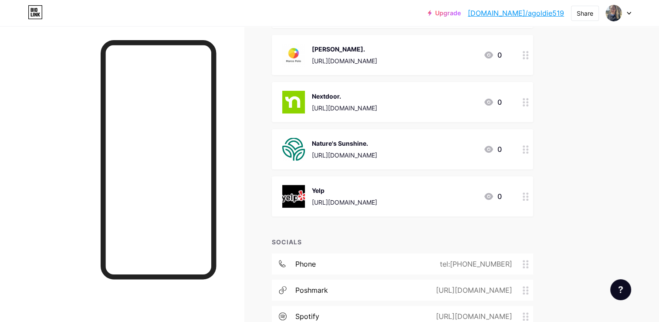
click at [327, 187] on div "Yelp" at bounding box center [344, 190] width 65 height 9
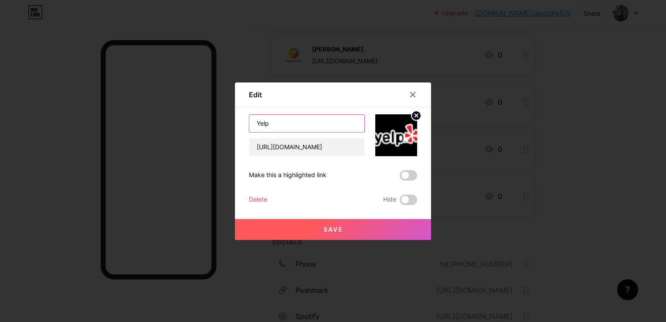
click at [329, 119] on input "Yelp" at bounding box center [306, 123] width 115 height 17
type input "Yelp."
click at [361, 242] on div at bounding box center [333, 161] width 666 height 322
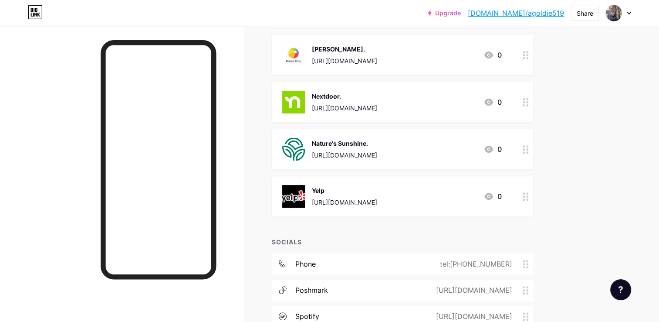
click at [576, 178] on div "Upgrade bio.link/agoldi... bio.link/agoldie519 Share Switch accounts Dr. Ashley…" at bounding box center [329, 177] width 659 height 910
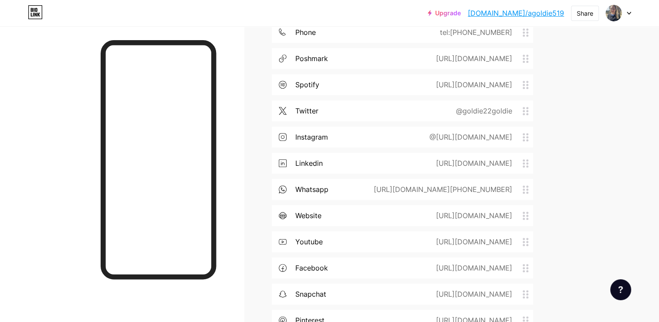
scroll to position [587, 0]
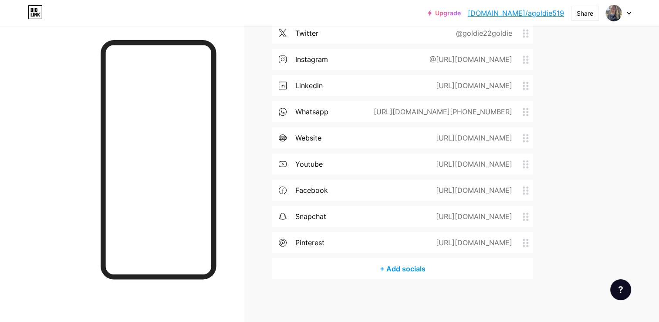
click at [414, 269] on div "+ Add socials" at bounding box center [402, 268] width 261 height 21
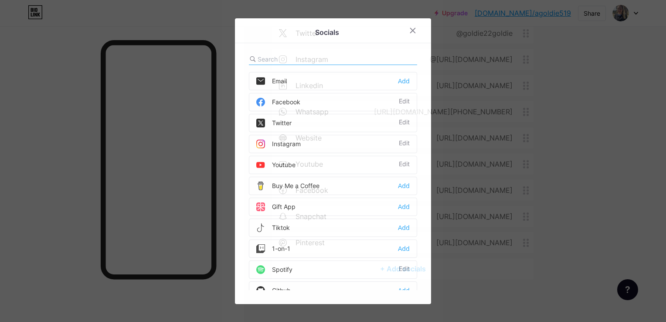
click at [423, 180] on div "Socials Email Add Facebook Edit Twitter Edit Instagram Edit Youtube Edit Buy Me…" at bounding box center [333, 160] width 196 height 285
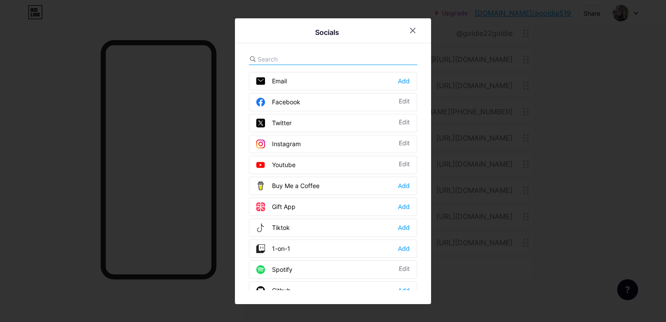
click at [423, 180] on div "Socials Email Add Facebook Edit Twitter Edit Instagram Edit Youtube Edit Buy Me…" at bounding box center [333, 160] width 196 height 285
drag, startPoint x: 422, startPoint y: 115, endPoint x: 427, endPoint y: 228, distance: 113.4
click at [427, 228] on div "Socials Email Add Facebook Edit Twitter Edit Instagram Edit Youtube Edit Buy Me…" at bounding box center [333, 160] width 196 height 285
click at [244, 177] on div "Socials Email Add Facebook Edit Twitter Edit Instagram Edit Youtube Edit Buy Me…" at bounding box center [333, 160] width 196 height 285
click at [350, 52] on div "Socials Email Add Facebook Edit Twitter Edit Instagram Edit Youtube Edit Buy Me…" at bounding box center [333, 160] width 196 height 285
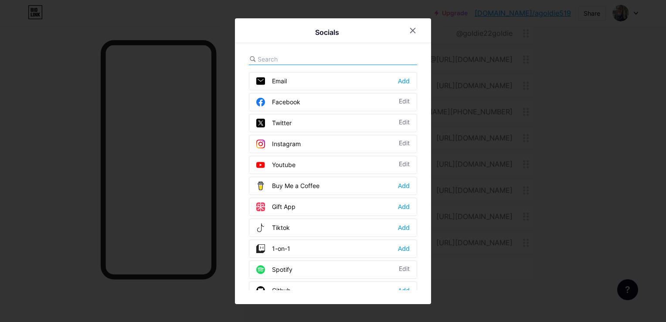
click at [259, 55] on input "text" at bounding box center [306, 58] width 96 height 9
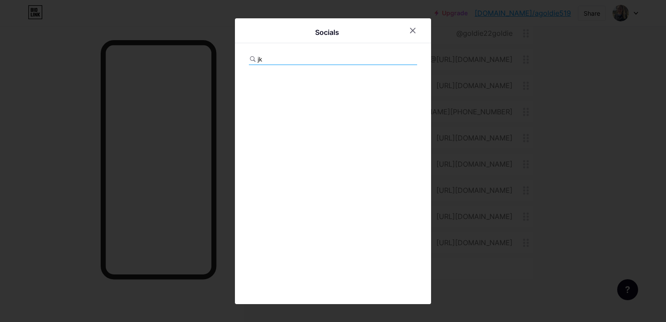
type input "j"
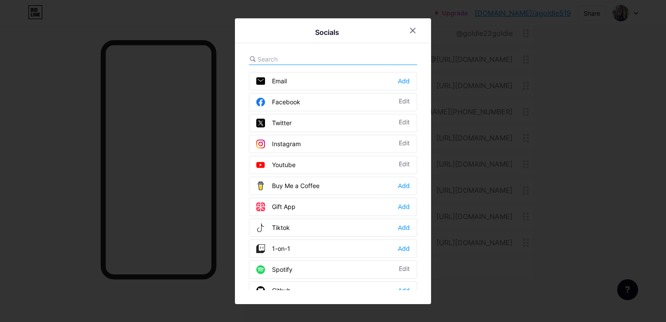
type input "f"
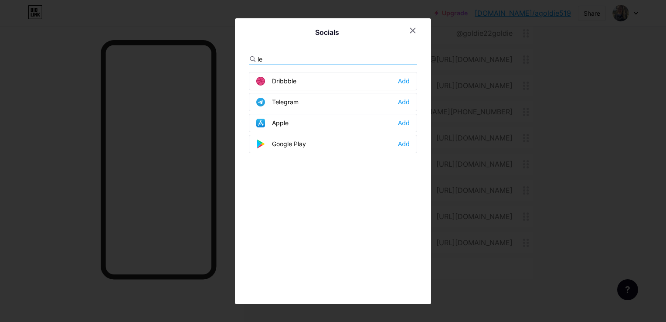
type input "l"
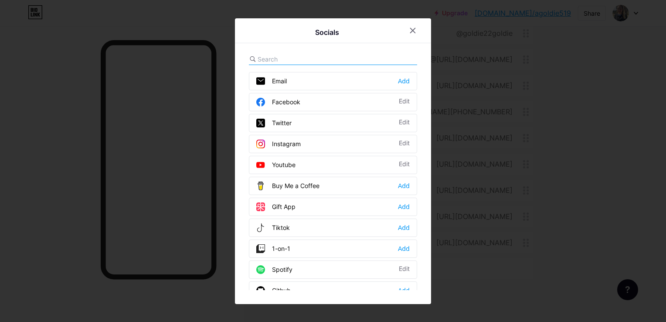
click at [428, 301] on div "Socials Email Add Facebook Edit Twitter Edit Instagram Edit Youtube Edit Buy Me…" at bounding box center [333, 160] width 196 height 285
click at [417, 33] on div at bounding box center [413, 31] width 16 height 16
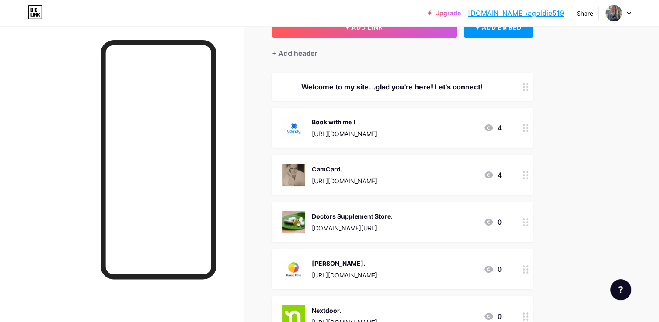
scroll to position [0, 0]
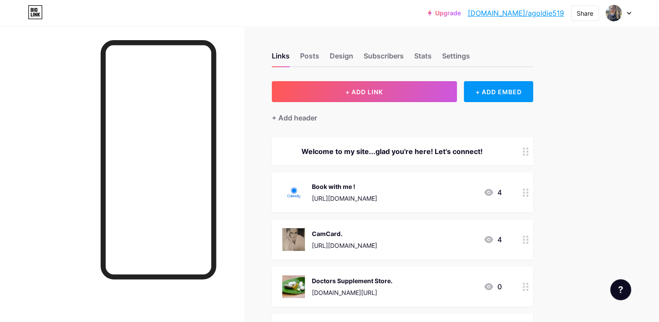
click at [634, 12] on div "Upgrade [DOMAIN_NAME]/agoldi... [DOMAIN_NAME]/agoldie519 Share Switch accounts …" at bounding box center [329, 13] width 659 height 16
click at [629, 18] on div at bounding box center [618, 13] width 25 height 16
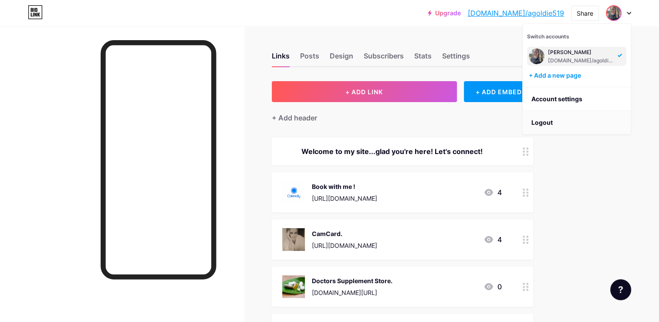
click at [544, 119] on li "Logout" at bounding box center [577, 123] width 108 height 24
